Goal: Task Accomplishment & Management: Manage account settings

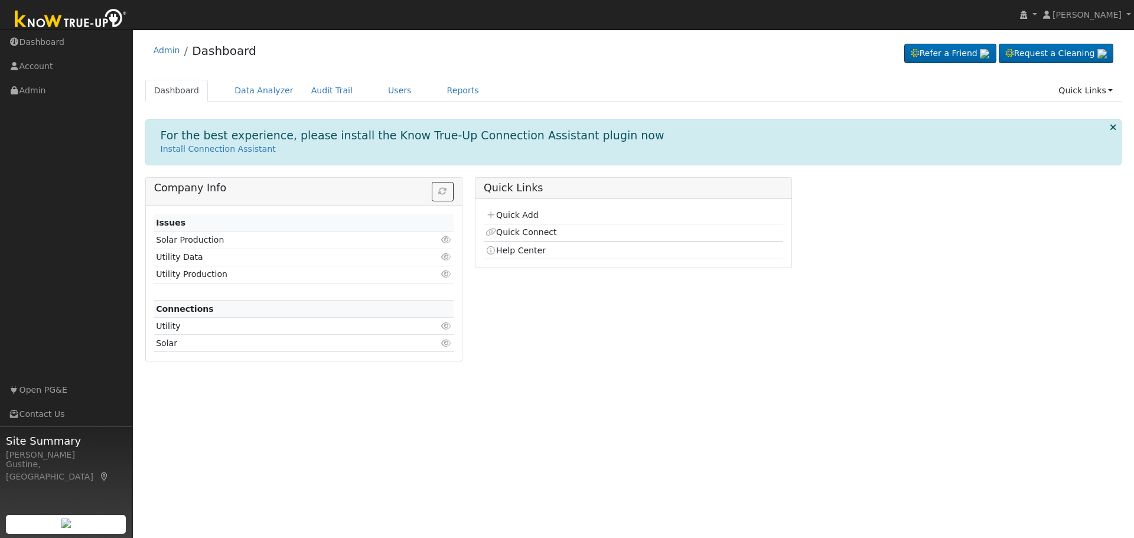
click at [397, 67] on div "Admin Dashboard Refer a Friend Request a Cleaning" at bounding box center [633, 53] width 977 height 36
click at [385, 87] on link "Users" at bounding box center [399, 91] width 41 height 22
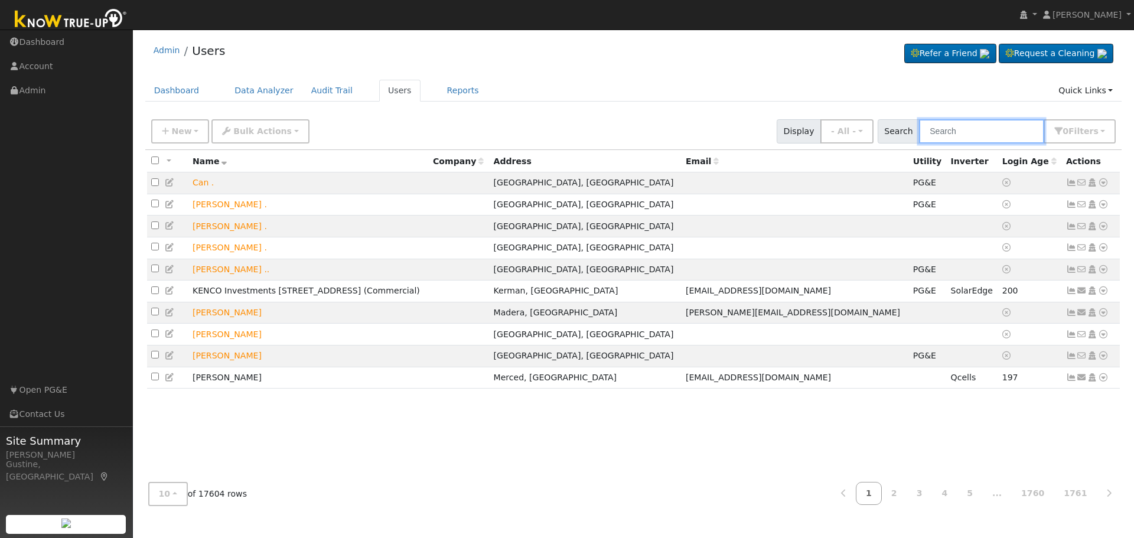
click at [966, 131] on input "text" at bounding box center [981, 131] width 125 height 24
click at [388, 93] on link "Users" at bounding box center [399, 91] width 41 height 22
click at [1010, 130] on input "text" at bounding box center [981, 131] width 125 height 24
type input "[PERSON_NAME]"
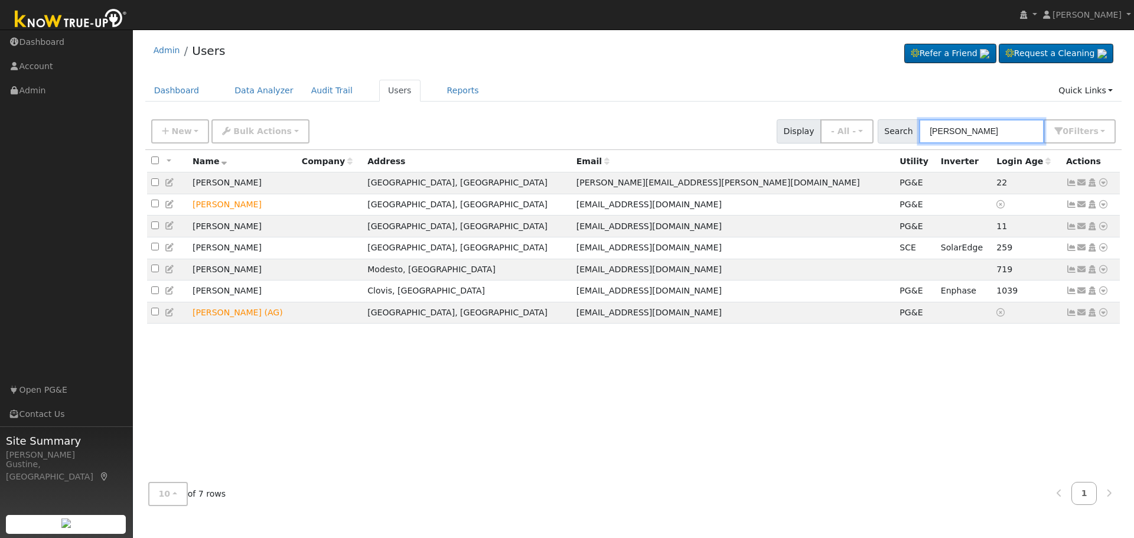
click at [977, 135] on input "[PERSON_NAME]" at bounding box center [981, 131] width 125 height 24
click at [1068, 182] on icon at bounding box center [1071, 182] width 11 height 8
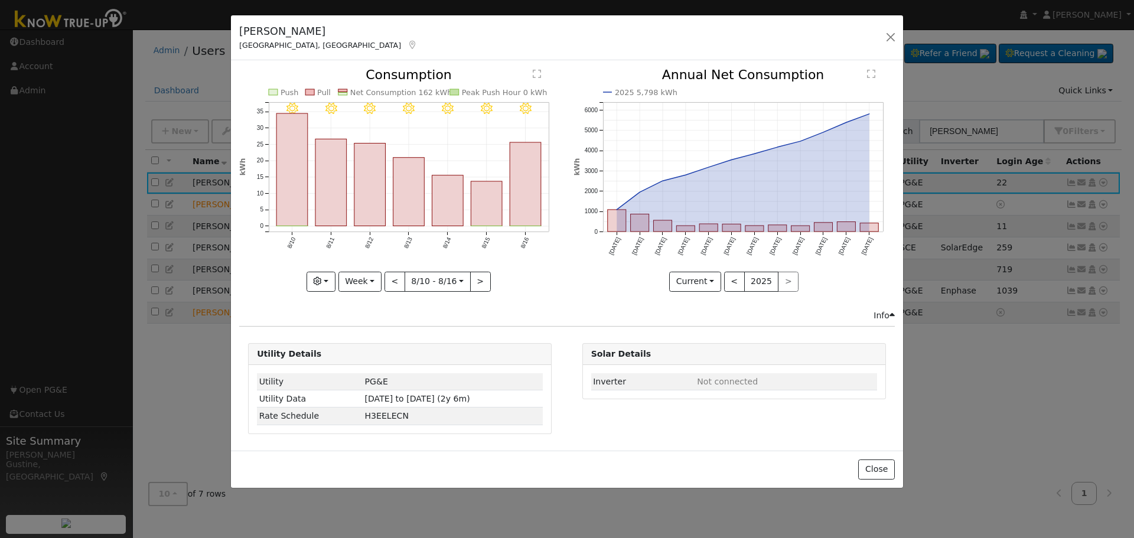
click at [545, 189] on icon "8/16 - Clear 8/15 - Clear 8/14 - Clear 8/13 - Clear 8/12 - Clear 8/11 - Clear 8…" at bounding box center [399, 176] width 321 height 216
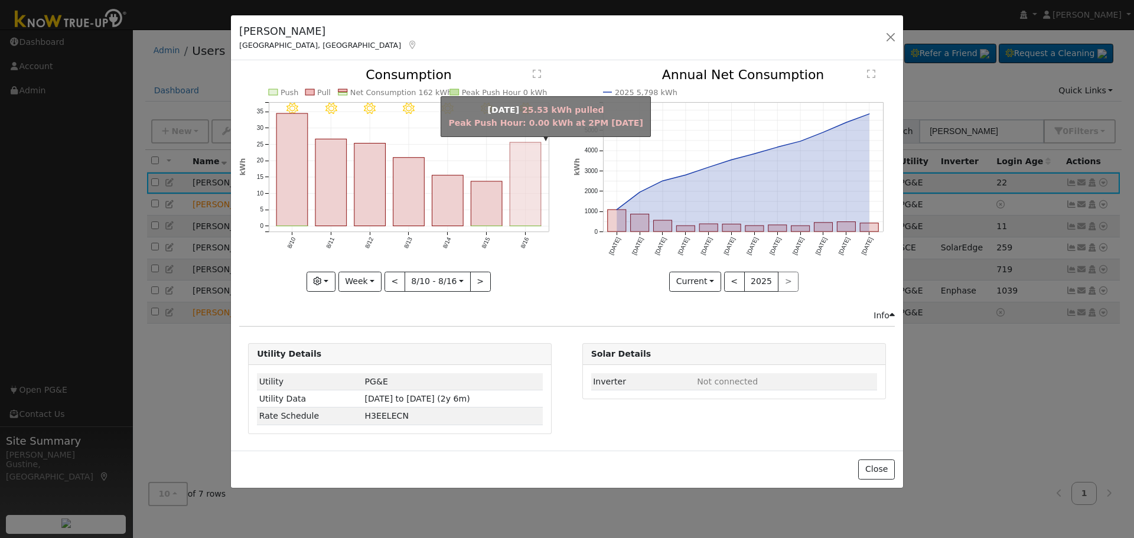
click at [538, 189] on rect "onclick=""" at bounding box center [525, 184] width 31 height 84
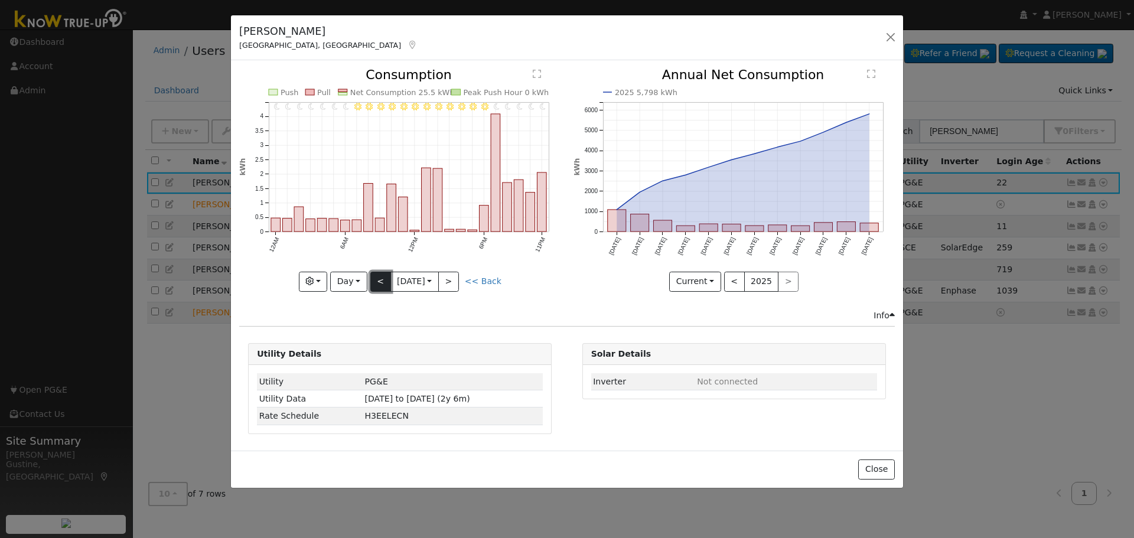
click at [381, 279] on button "<" at bounding box center [380, 282] width 21 height 20
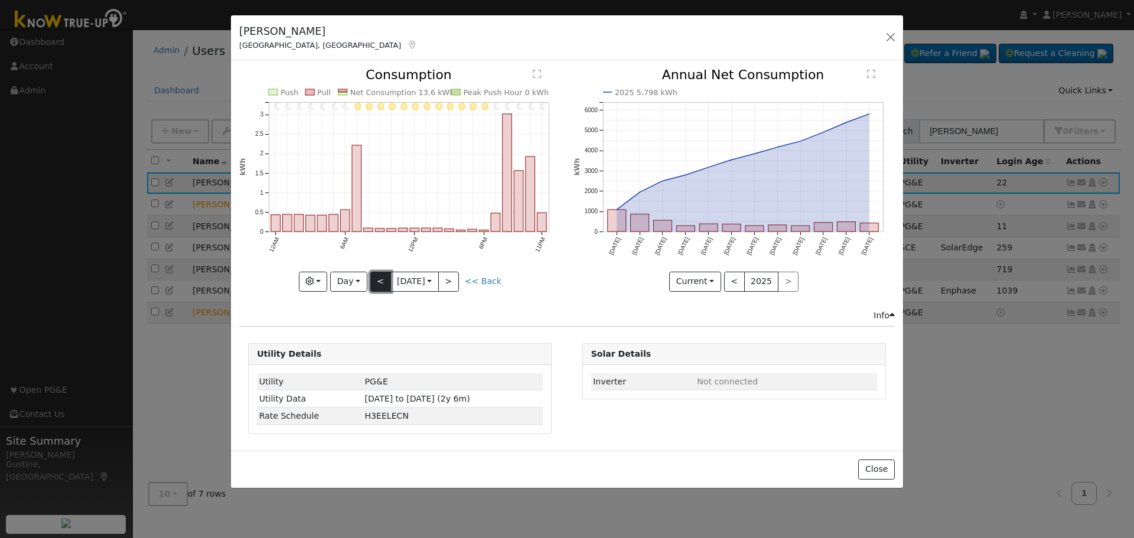
click at [380, 283] on button "<" at bounding box center [380, 282] width 21 height 20
type input "[DATE]"
